Goal: Transaction & Acquisition: Purchase product/service

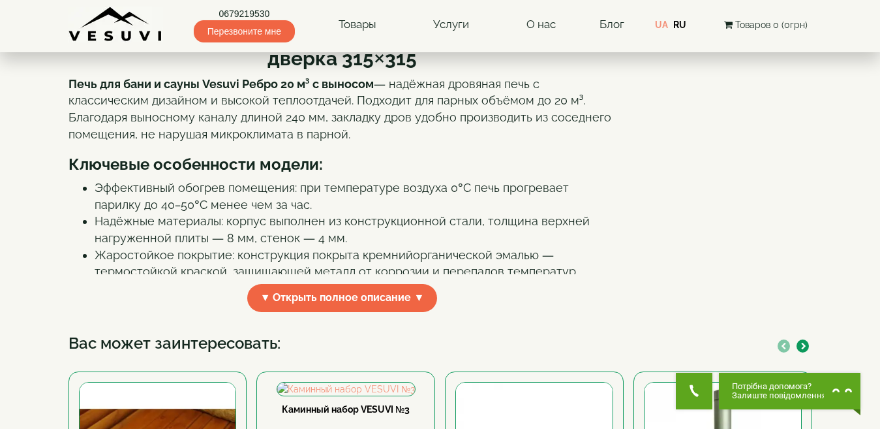
scroll to position [506, 0]
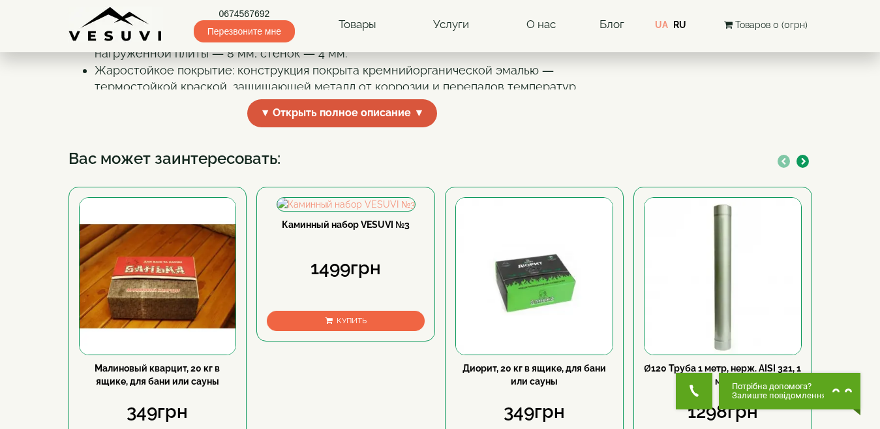
click at [336, 127] on span "▼ Открыть полное описание ▼" at bounding box center [342, 113] width 191 height 28
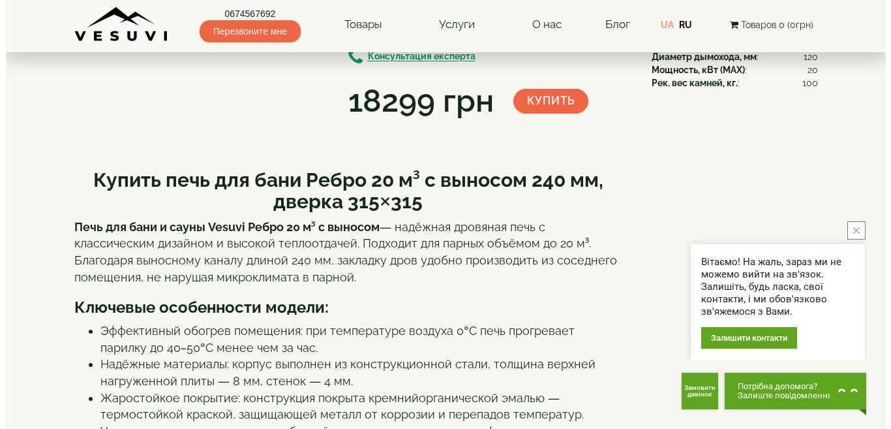
scroll to position [180, 0]
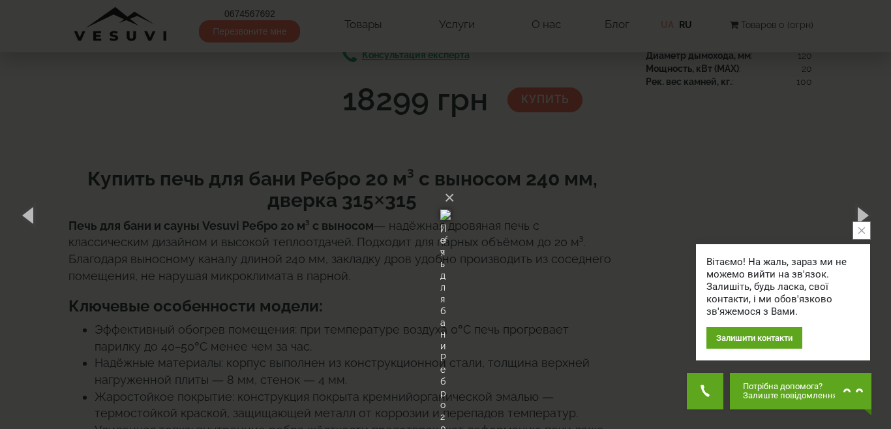
click at [687, 177] on div "× Печь для бани Ребро 20 м³ с выносом 240 мм, дверка 315*315 7 of 7 Loading..." at bounding box center [445, 214] width 891 height 429
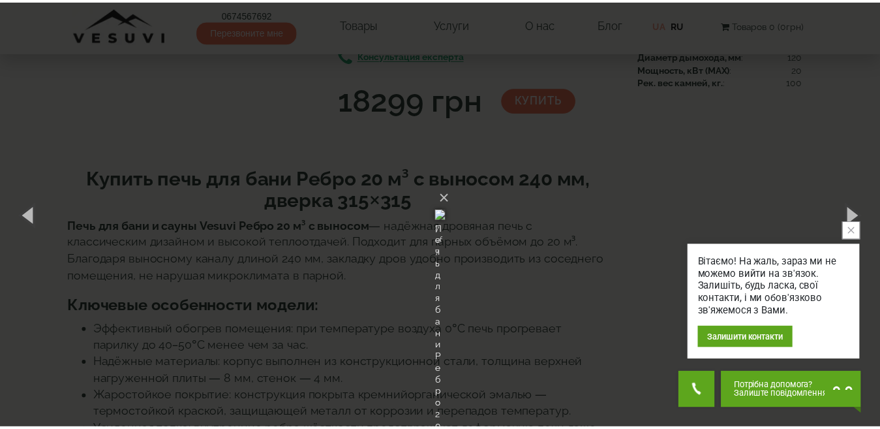
scroll to position [99, 0]
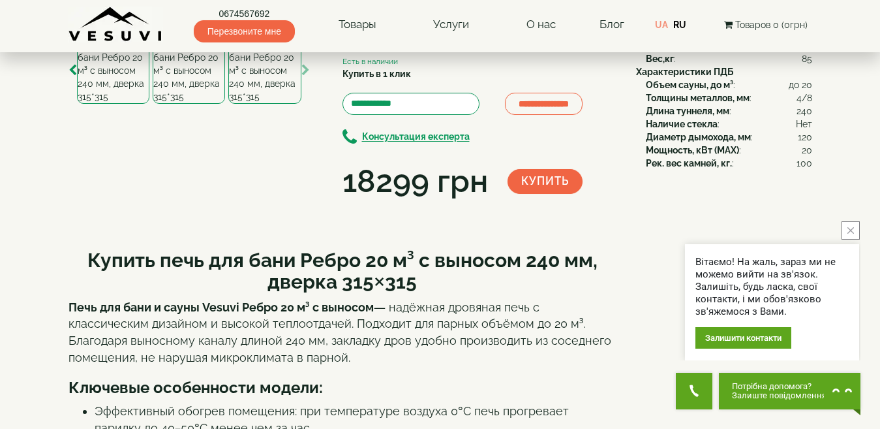
click at [304, 76] on icon "button" at bounding box center [305, 71] width 8 height 12
click at [266, 104] on img at bounding box center [264, 70] width 72 height 67
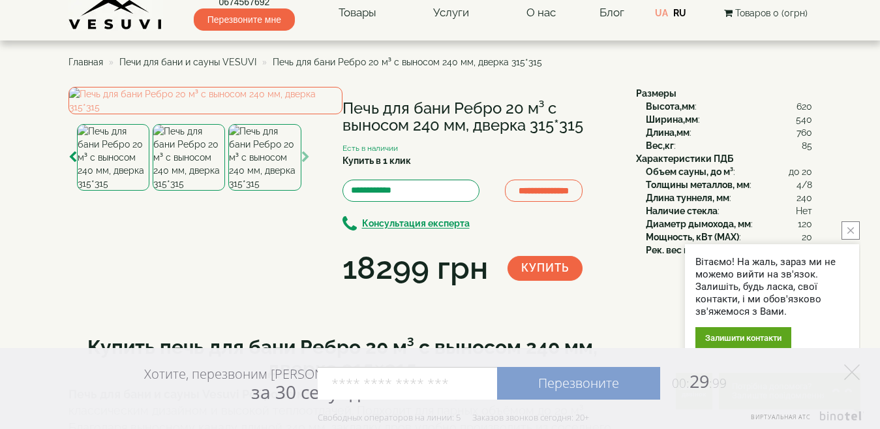
scroll to position [0, 0]
